Goal: Task Accomplishment & Management: Use online tool/utility

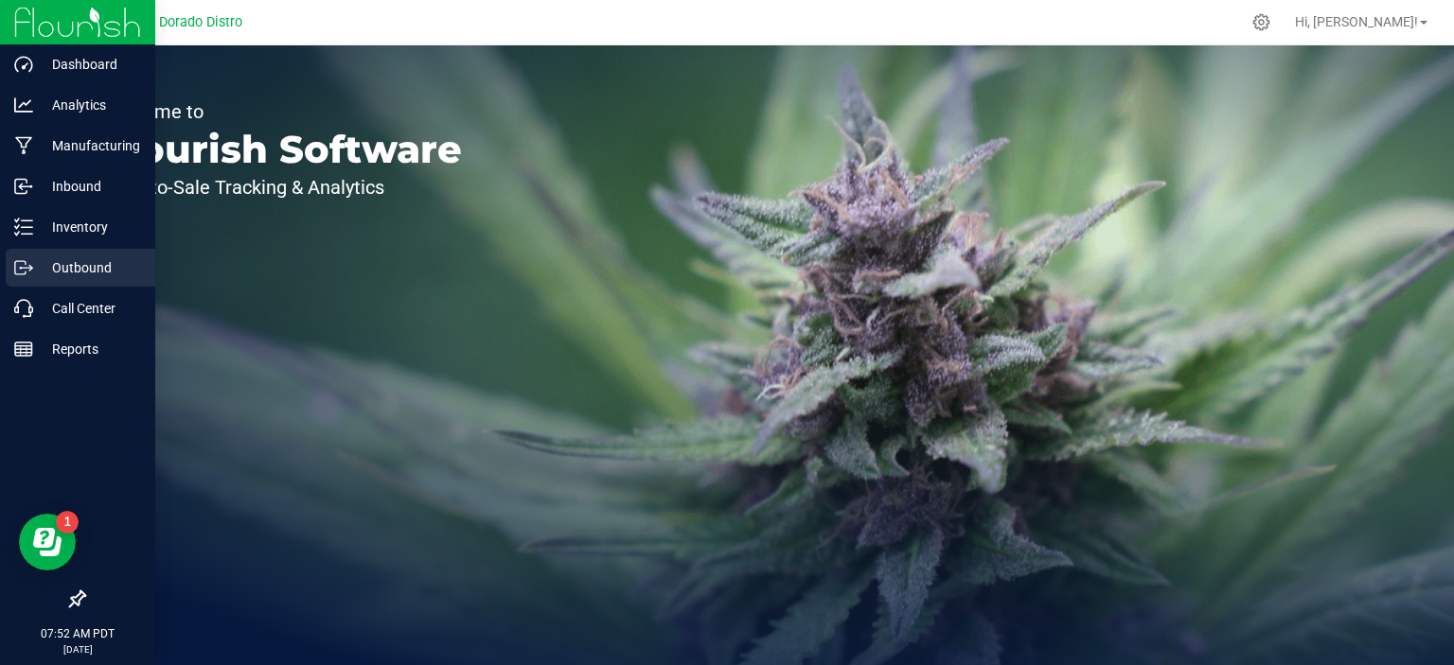
click at [30, 258] on icon at bounding box center [23, 267] width 19 height 19
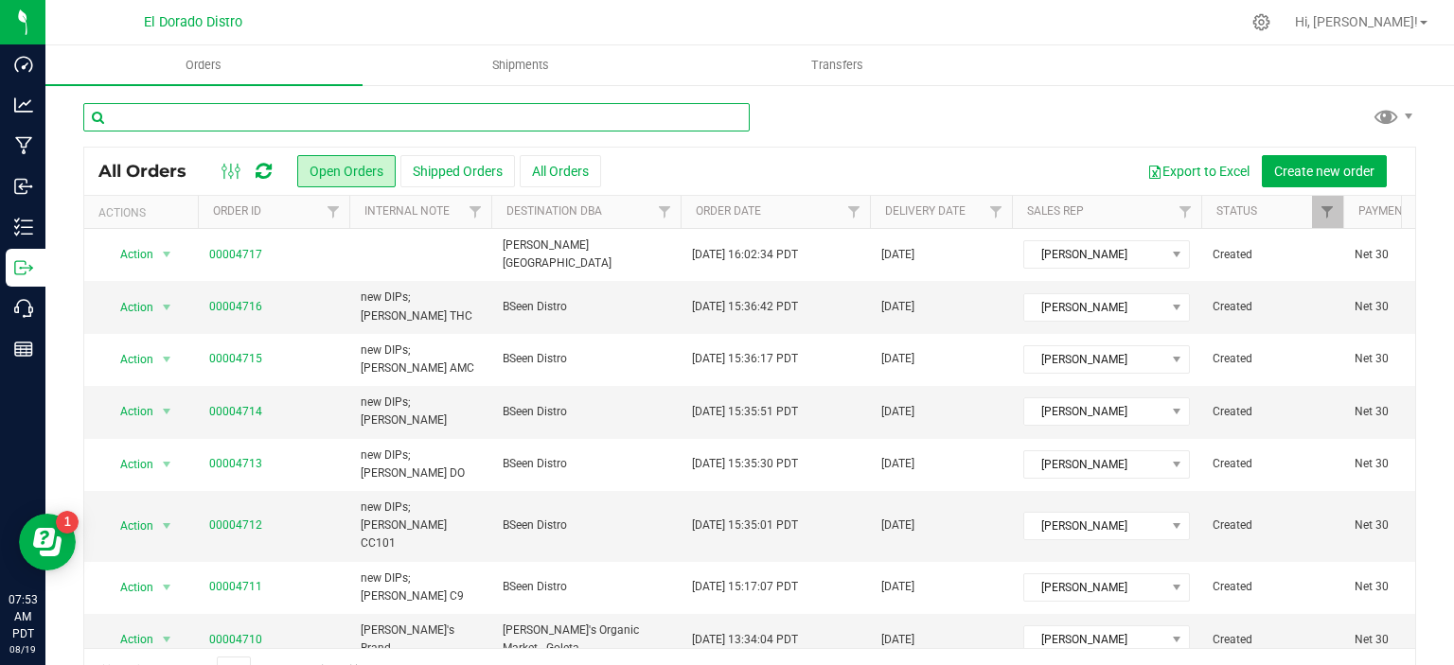
click at [484, 122] on input "text" at bounding box center [416, 117] width 666 height 28
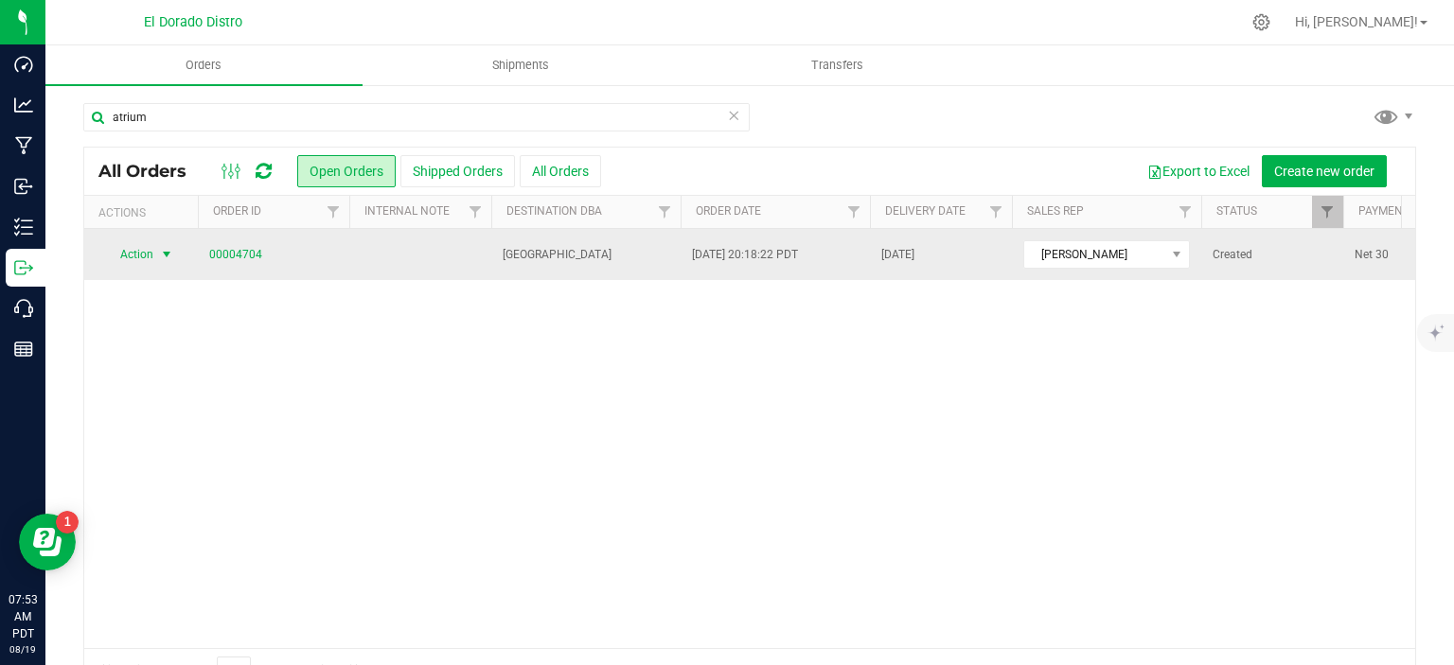
click at [170, 254] on span "select" at bounding box center [166, 254] width 15 height 15
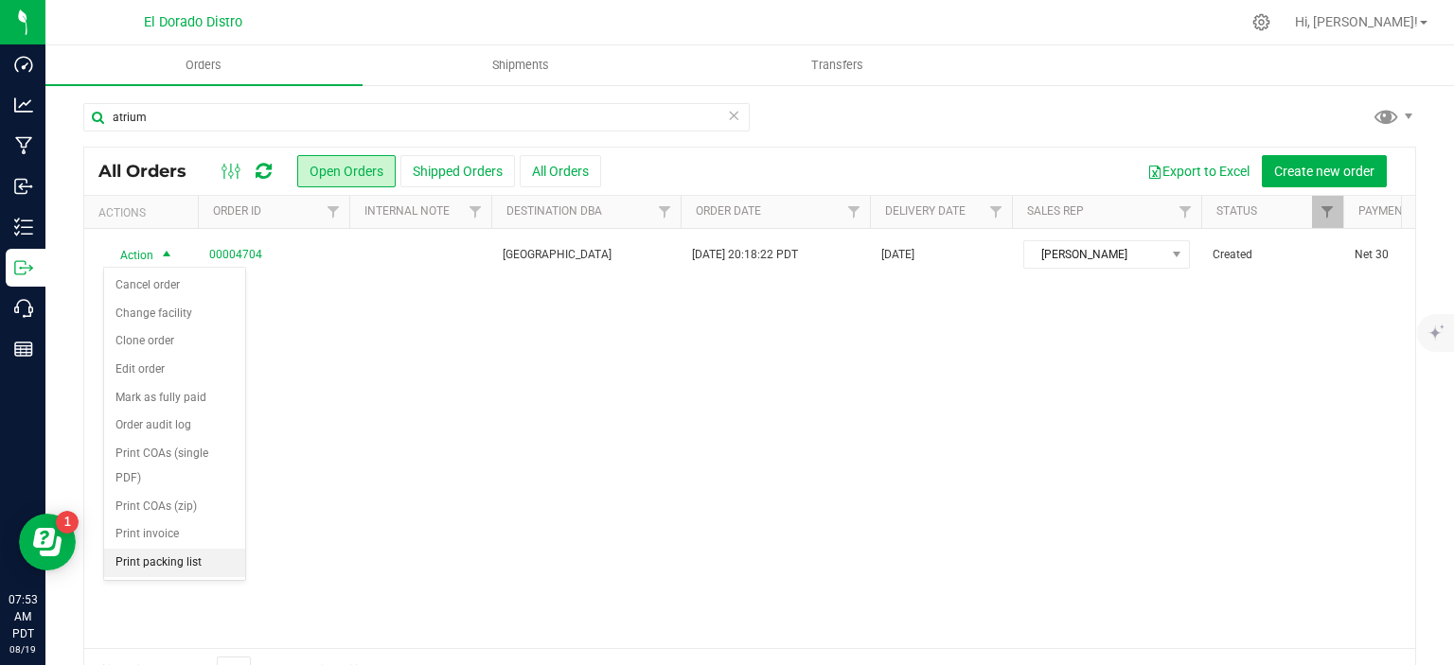
click at [177, 556] on li "Print packing list" at bounding box center [174, 563] width 141 height 28
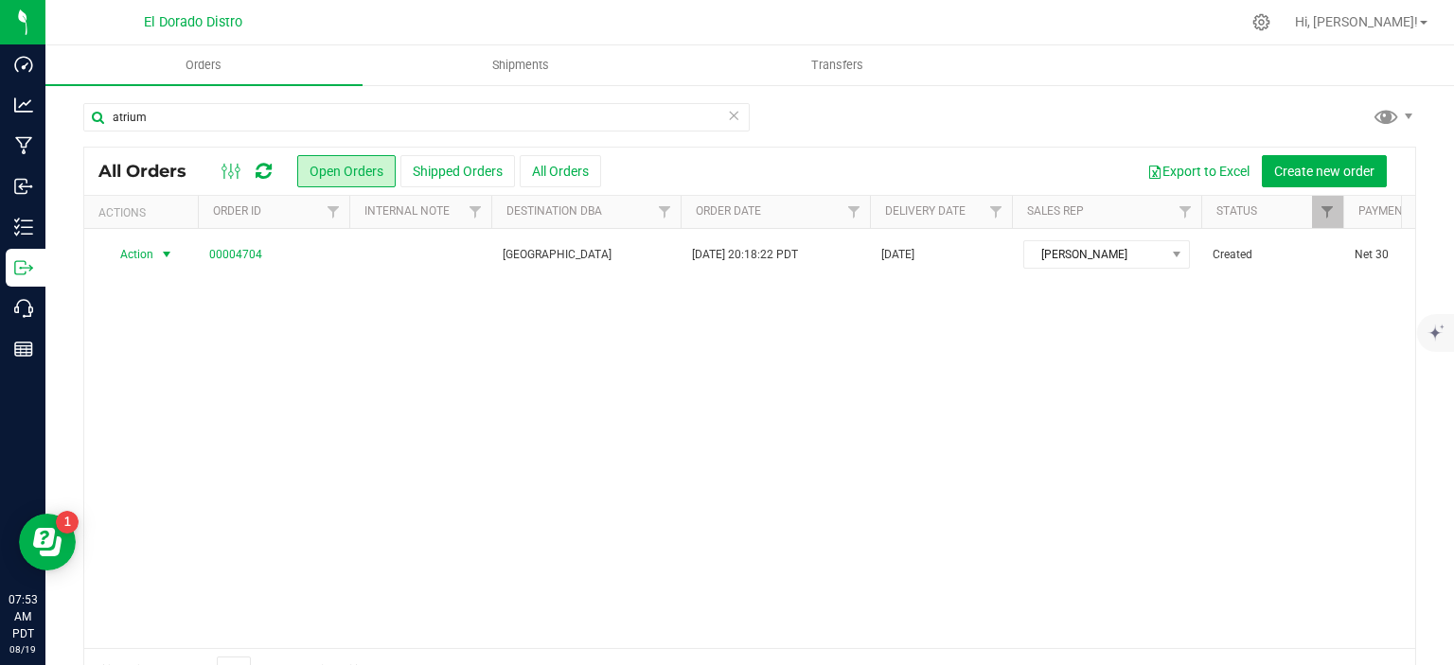
click at [280, 147] on div "All Orders Open Orders Shipped Orders All Orders Export to Excel Create new ord…" at bounding box center [749, 421] width 1333 height 548
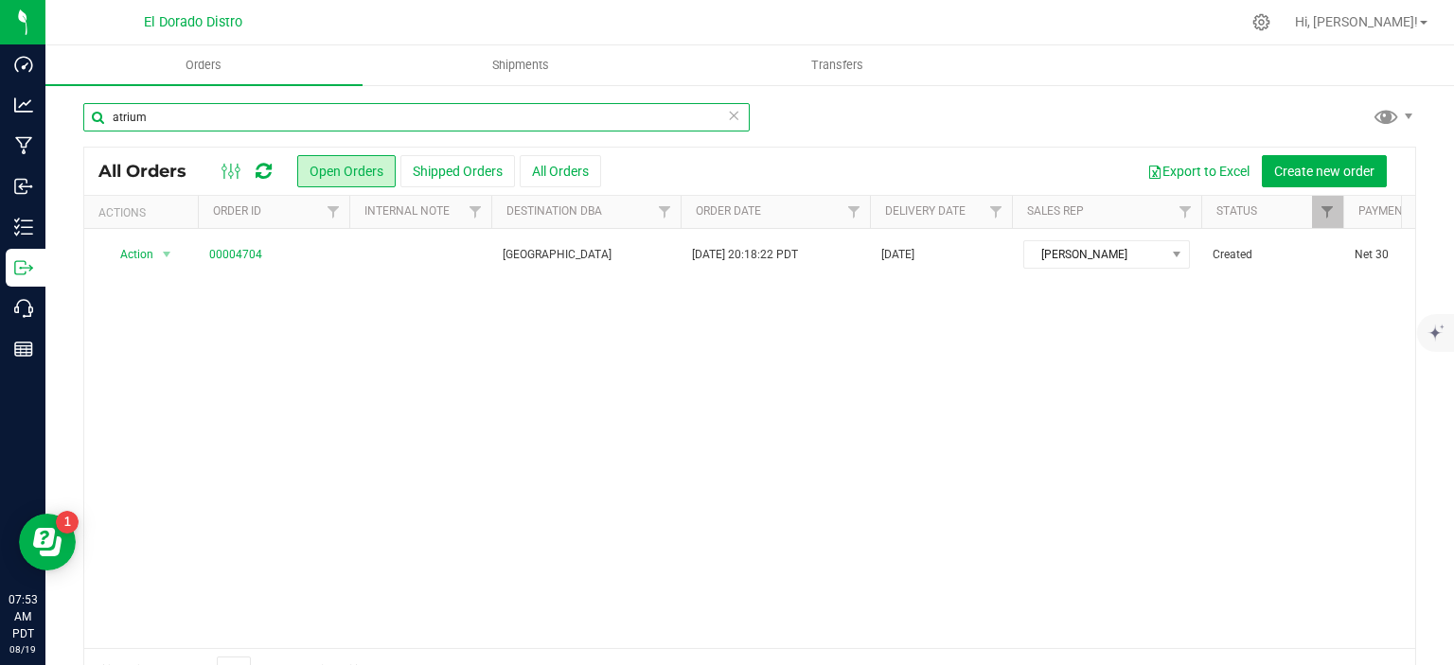
click at [275, 124] on input "atrium" at bounding box center [416, 117] width 666 height 28
type input "a"
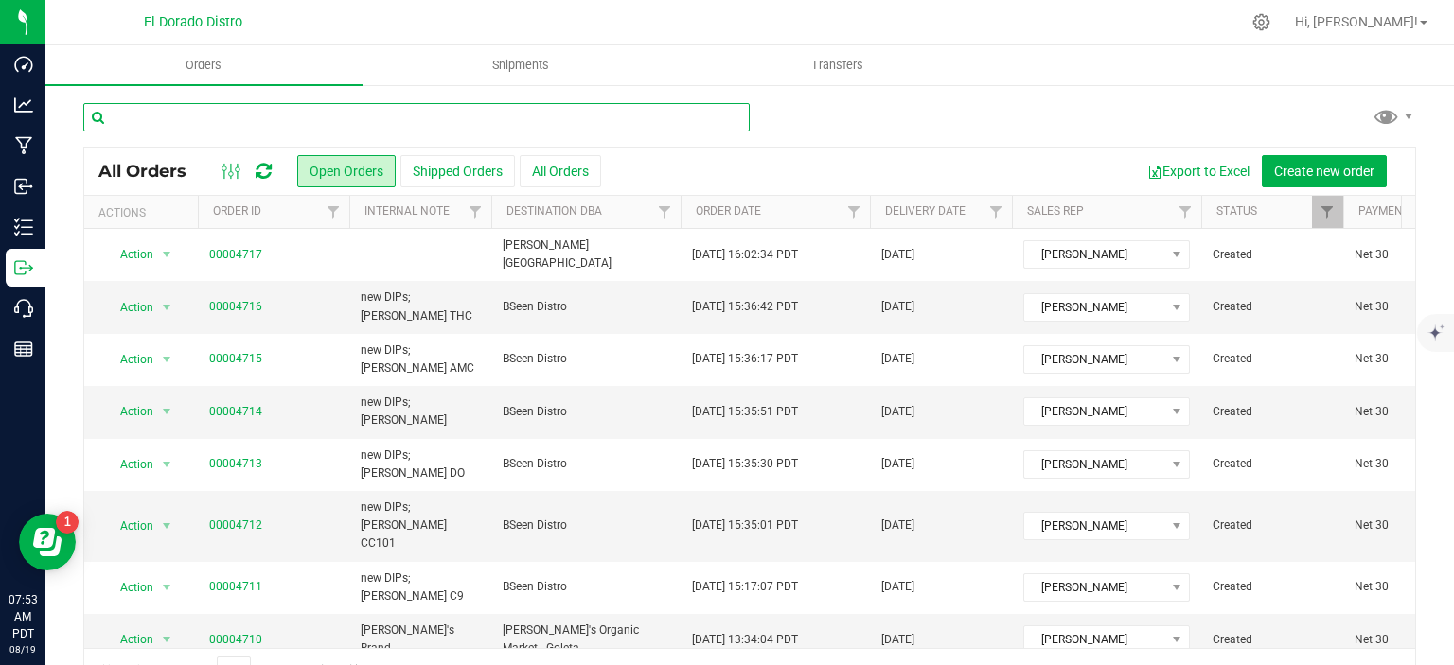
click at [357, 115] on input "text" at bounding box center [416, 117] width 666 height 28
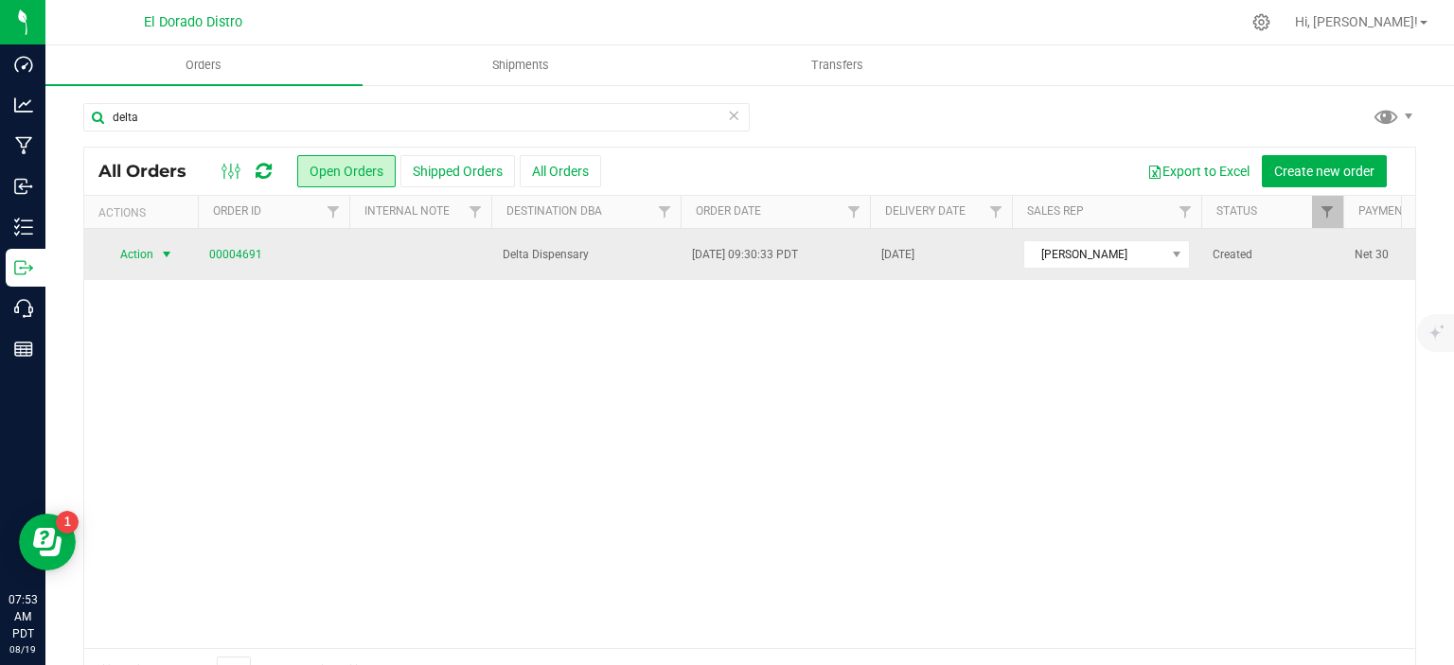
click at [170, 252] on span "select" at bounding box center [166, 254] width 15 height 15
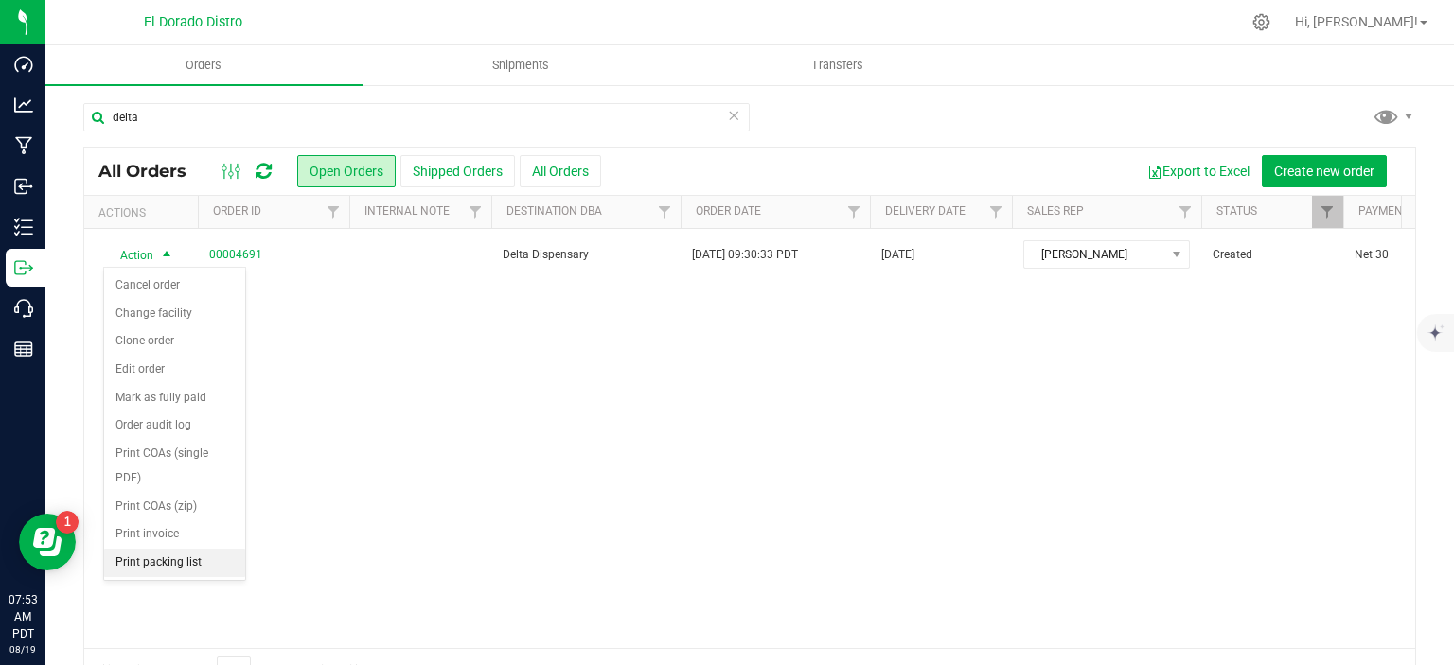
click at [208, 567] on li "Print packing list" at bounding box center [174, 563] width 141 height 28
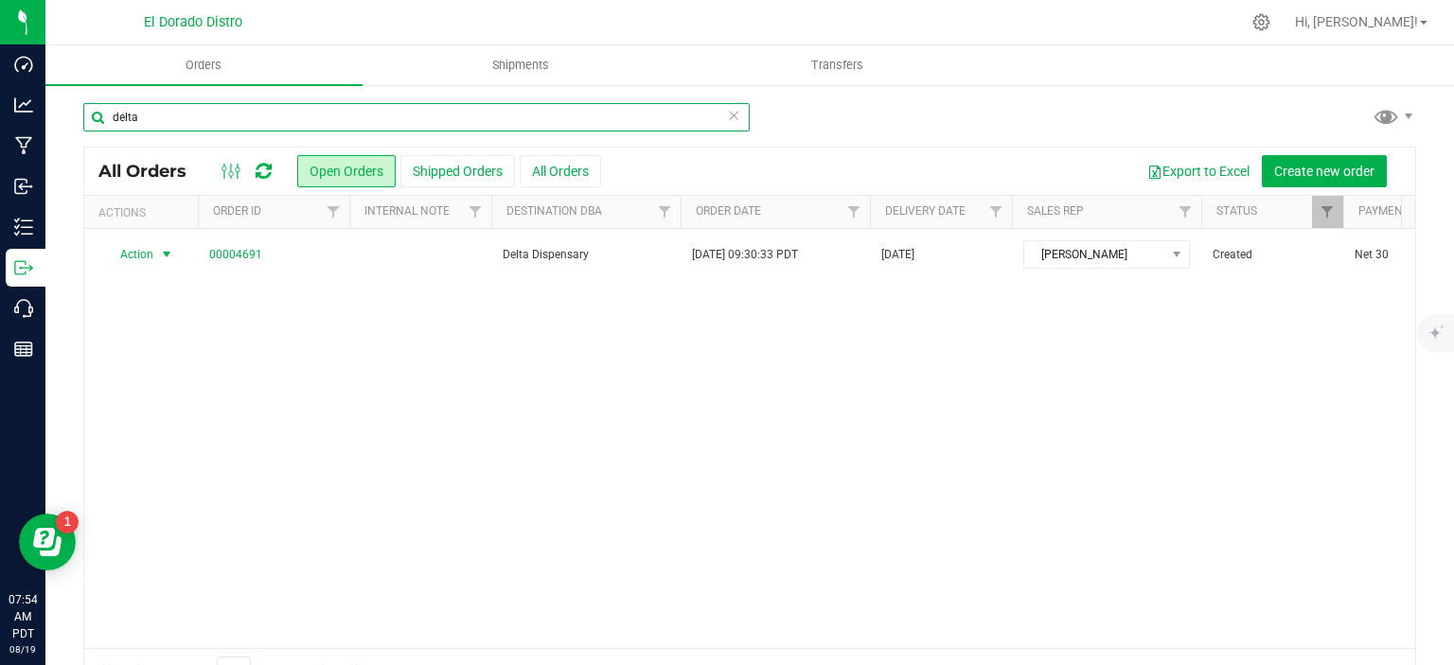
click at [355, 109] on input "delta" at bounding box center [416, 117] width 666 height 28
type input "d"
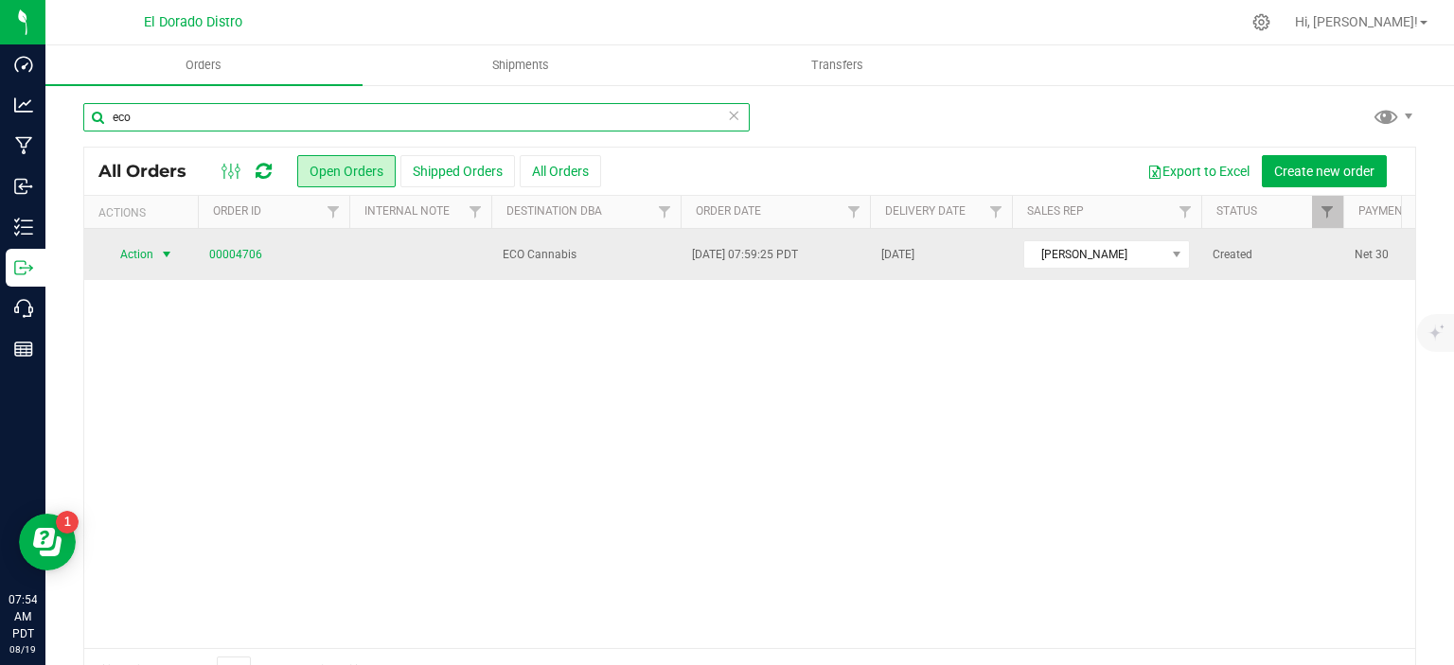
type input "eco"
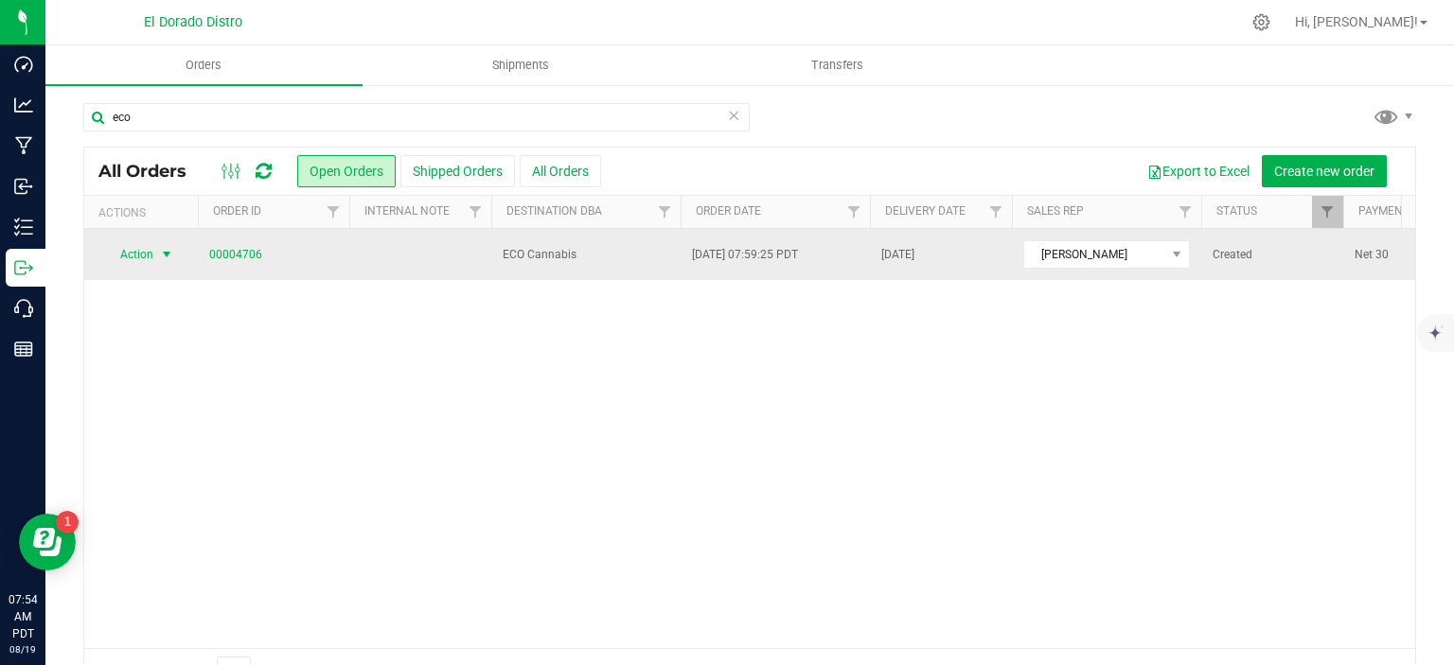
click at [170, 255] on span "select" at bounding box center [166, 254] width 15 height 15
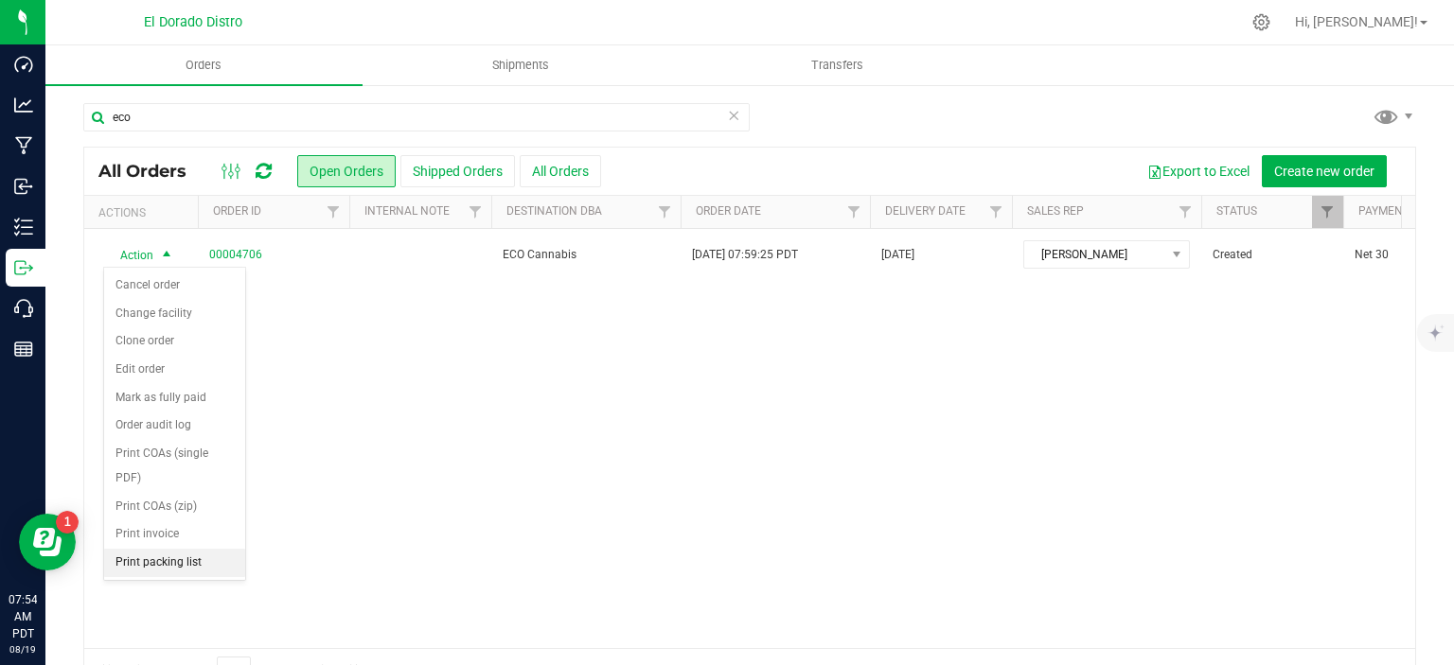
click at [218, 558] on li "Print packing list" at bounding box center [174, 563] width 141 height 28
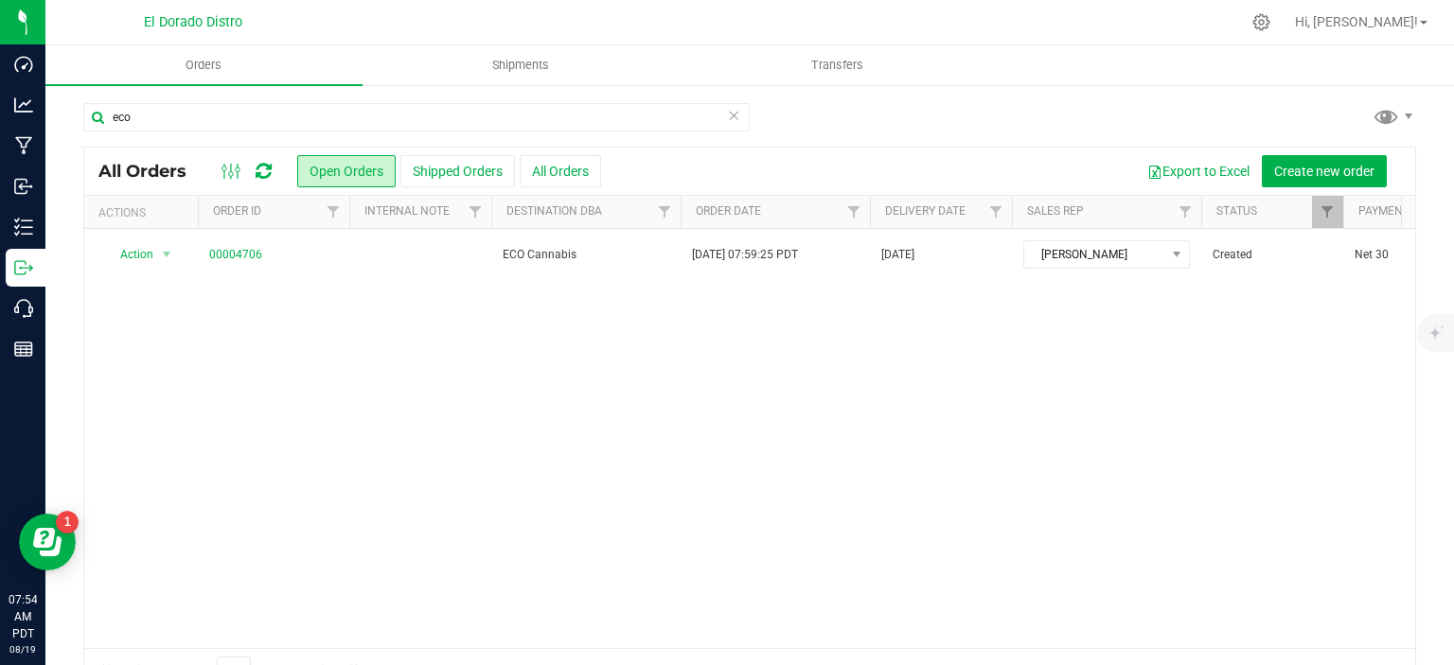
click at [727, 115] on icon at bounding box center [733, 114] width 13 height 23
